Goal: Transaction & Acquisition: Purchase product/service

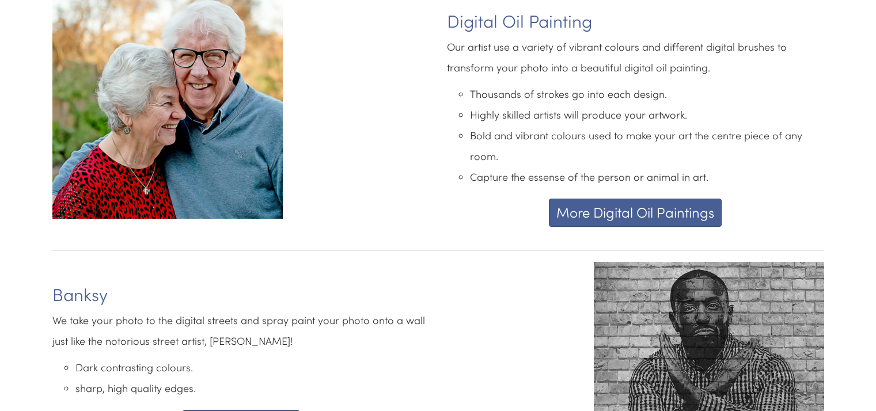
scroll to position [2859, 0]
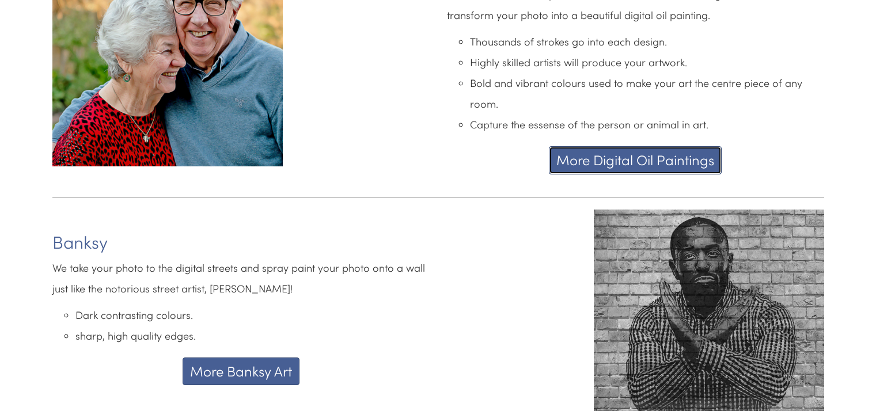
click at [694, 155] on button "More Digital Oil Paintings" at bounding box center [635, 160] width 173 height 28
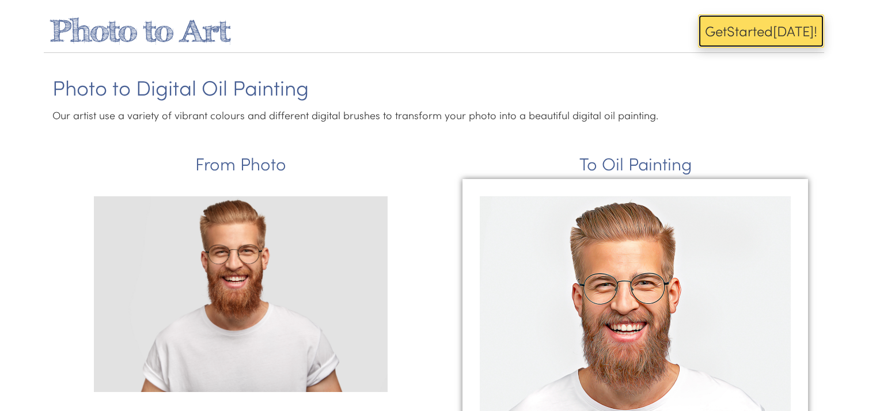
click at [723, 39] on span "Get" at bounding box center [716, 30] width 22 height 19
